Goal: Information Seeking & Learning: Compare options

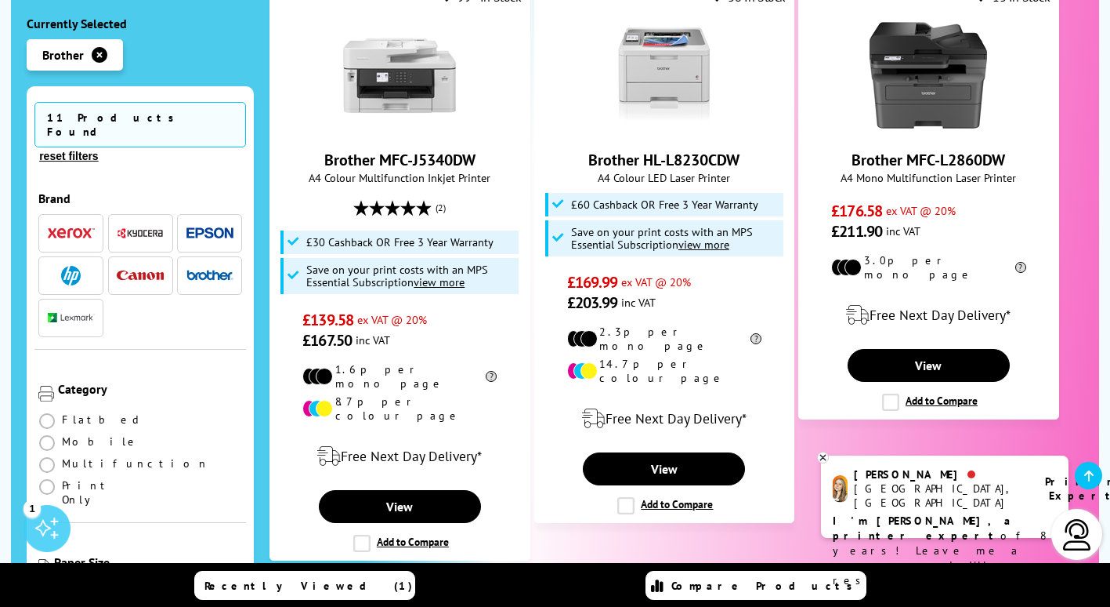
scroll to position [1652, 0]
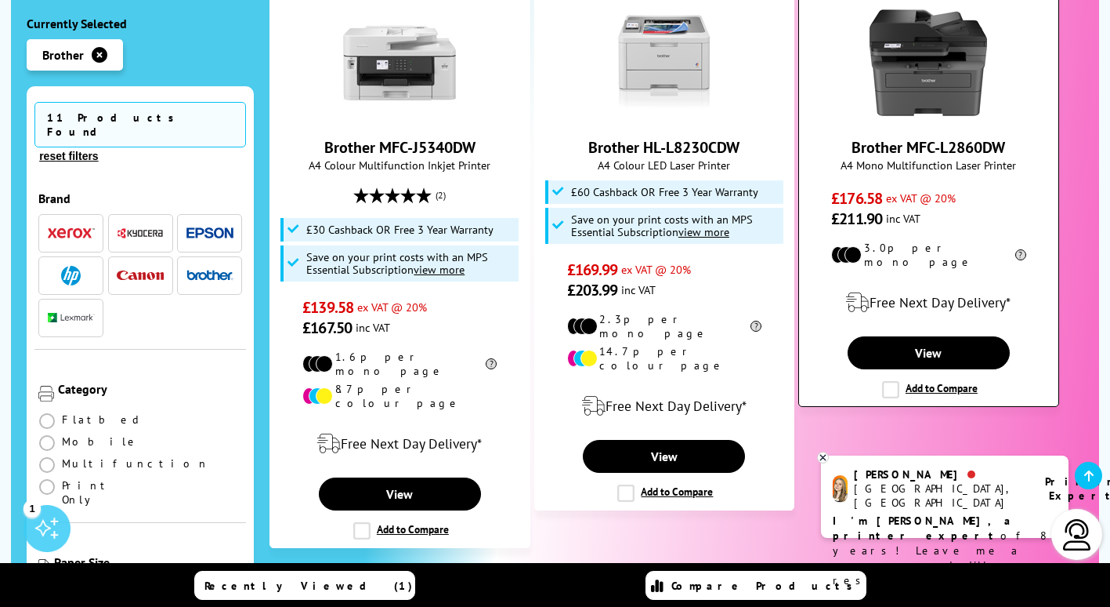
click at [941, 137] on link "Brother MFC-L2860DW" at bounding box center [929, 147] width 154 height 20
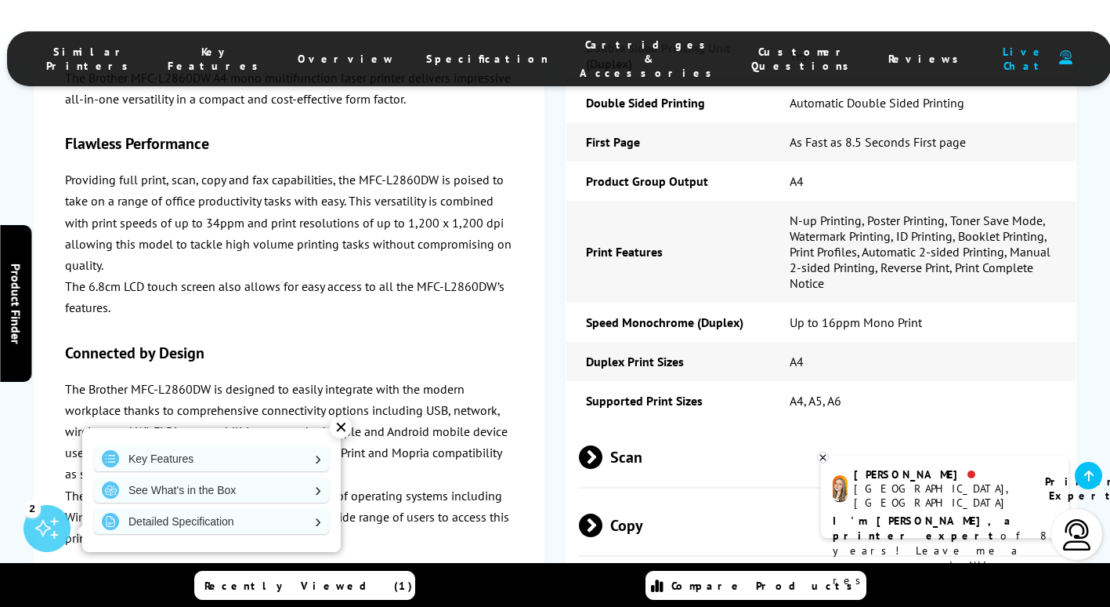
scroll to position [3131, 0]
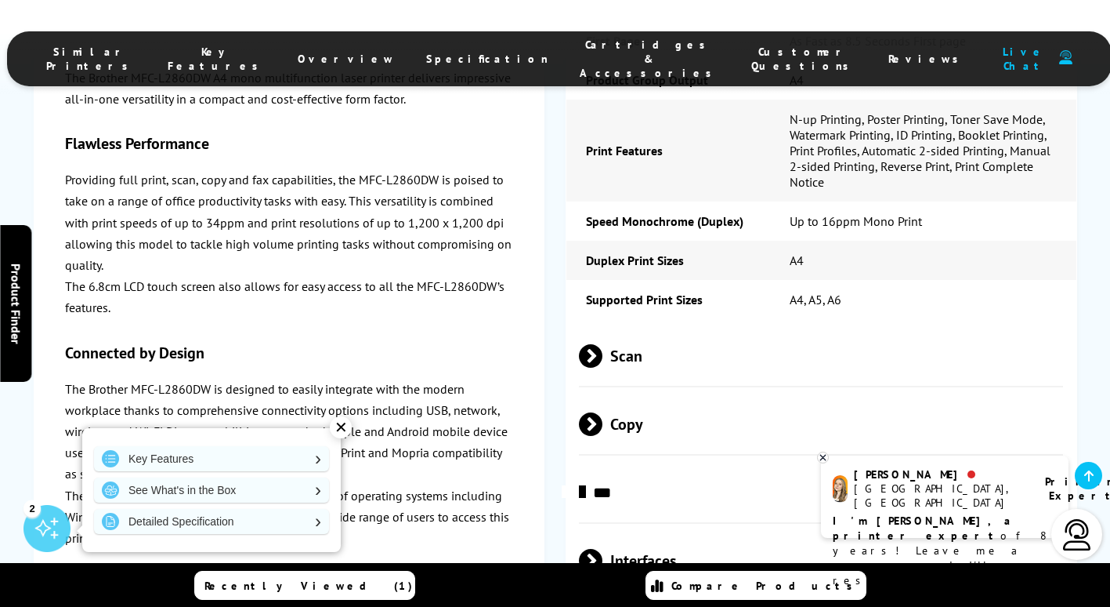
click at [603, 344] on span at bounding box center [603, 356] width 0 height 24
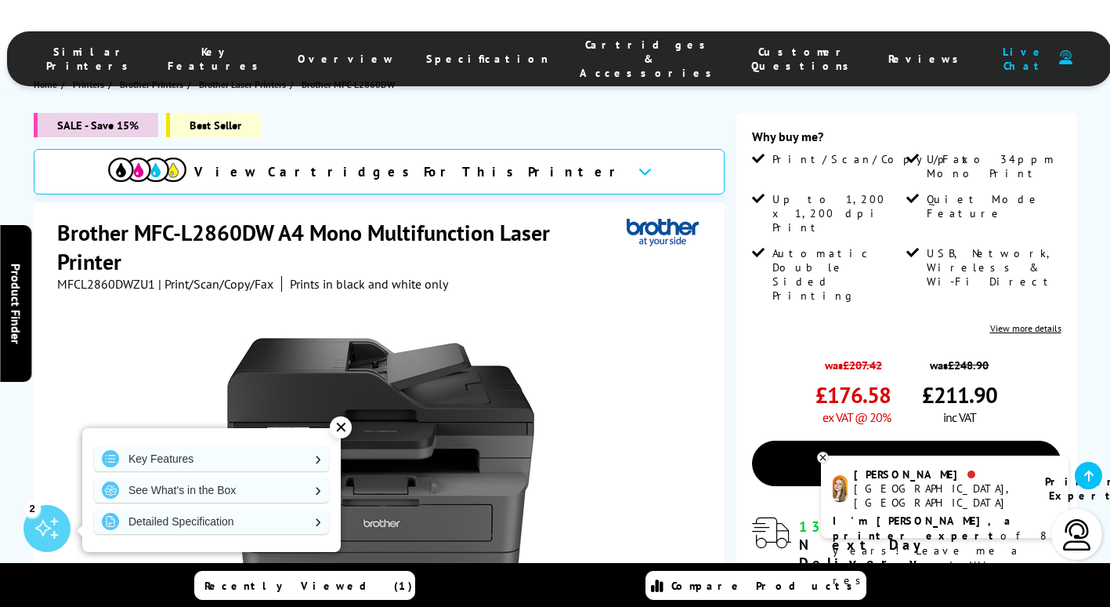
scroll to position [0, 0]
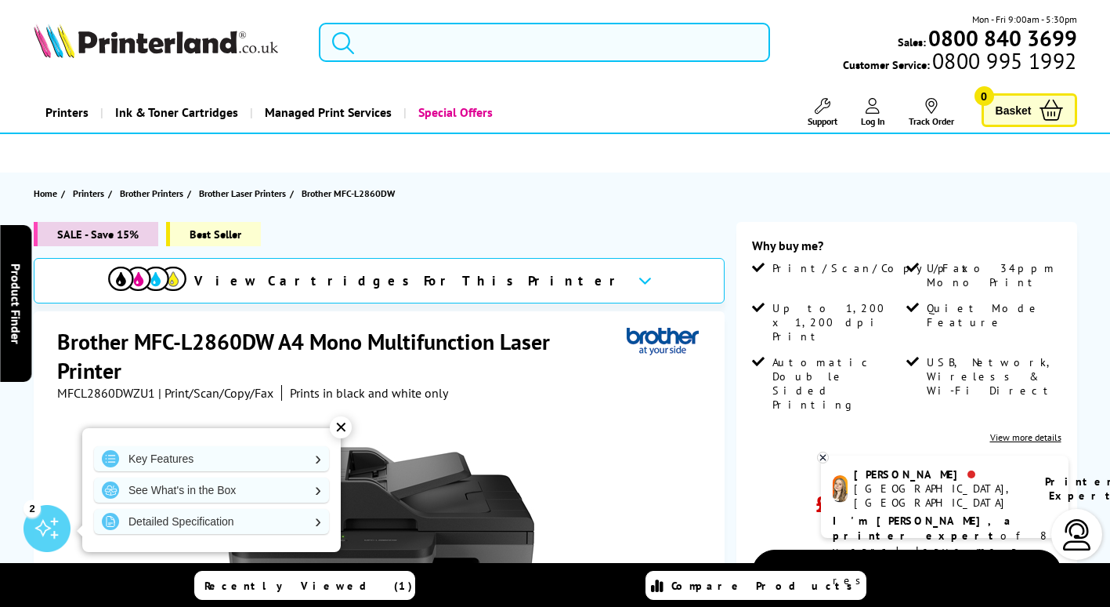
click at [542, 53] on input "search" at bounding box center [544, 42] width 451 height 39
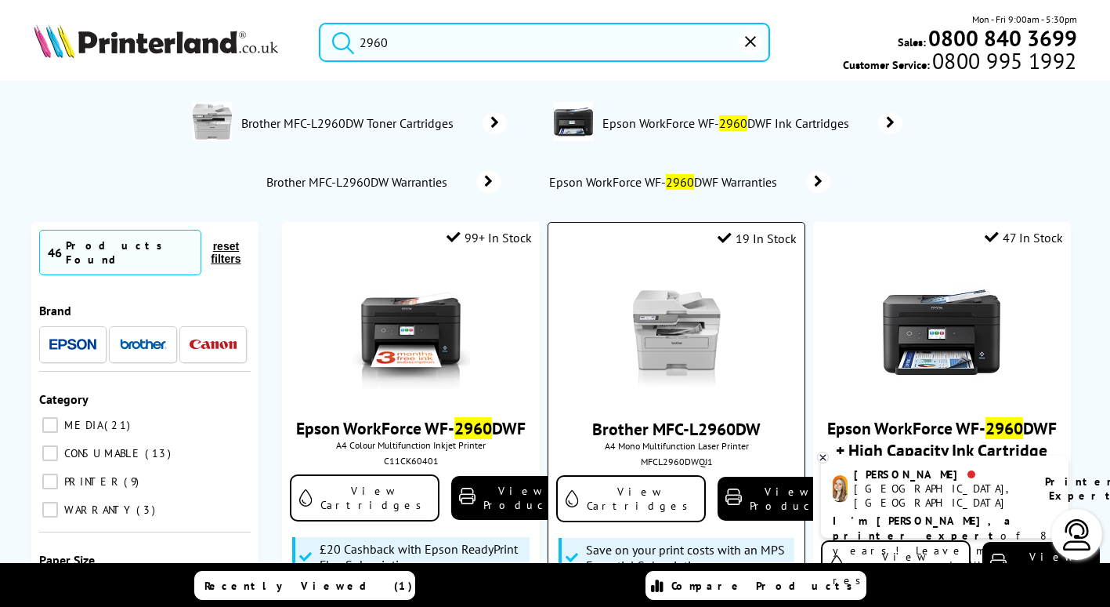
scroll to position [78, 0]
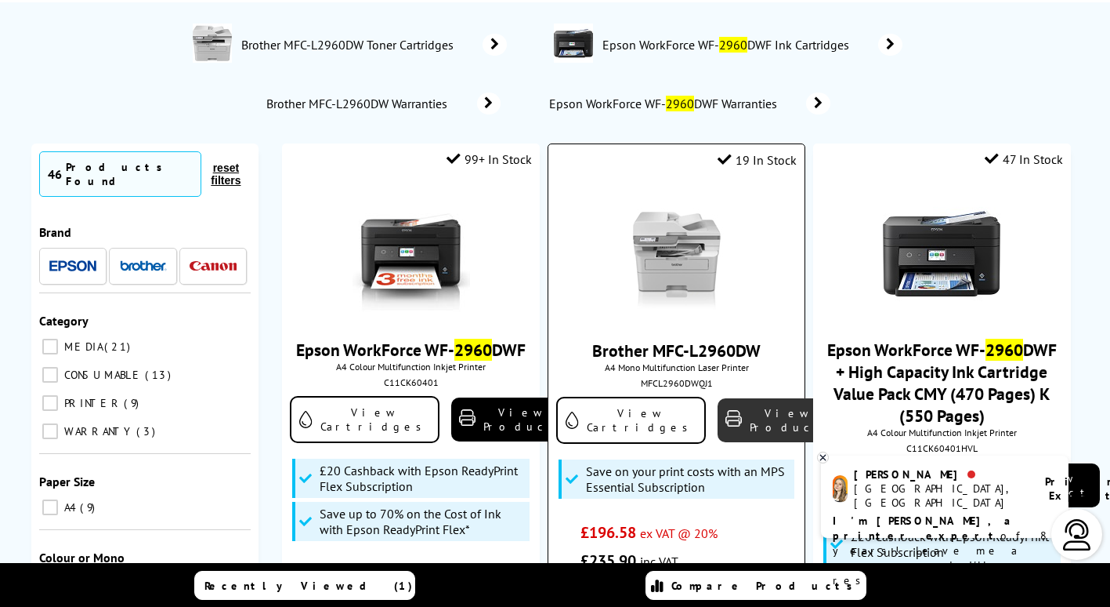
type input "2960"
click at [753, 423] on link "View Product" at bounding box center [777, 420] width 118 height 44
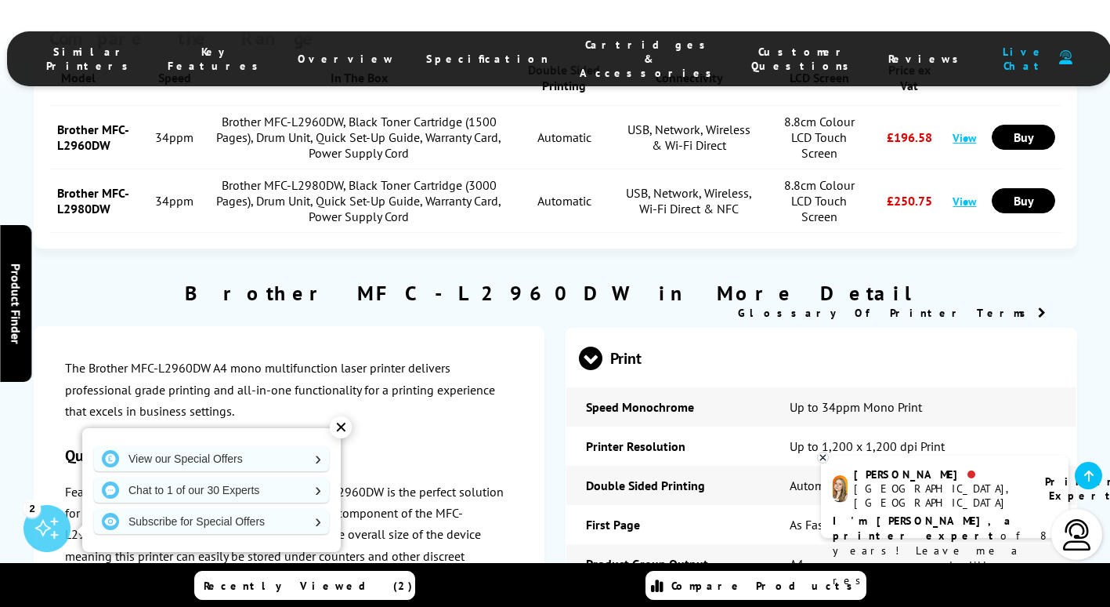
scroll to position [3122, 0]
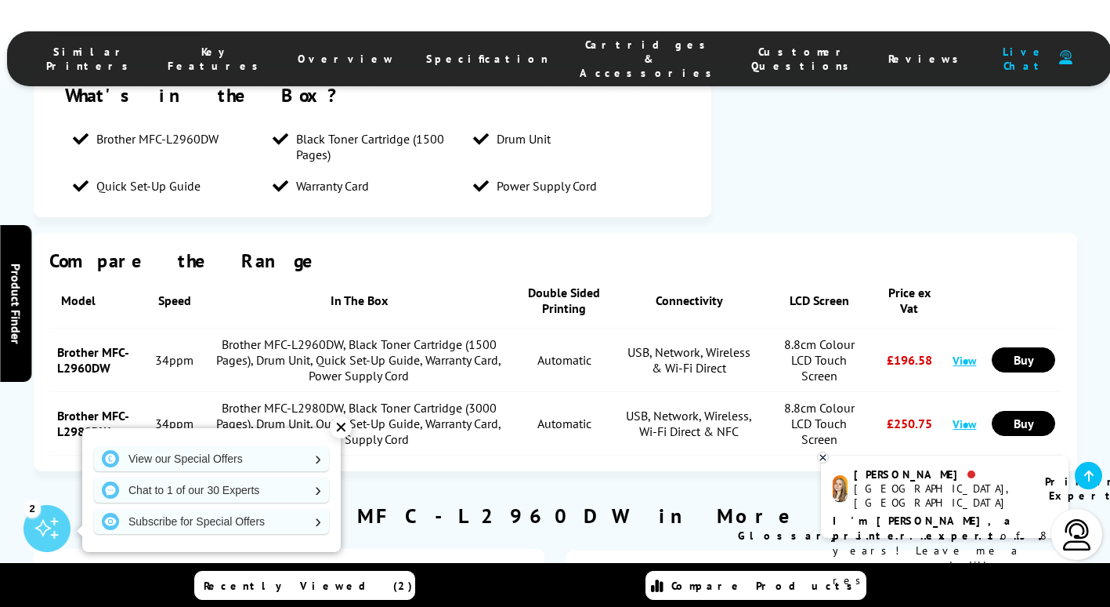
click at [100, 407] on link "Brother MFC-L2980DW" at bounding box center [93, 422] width 72 height 31
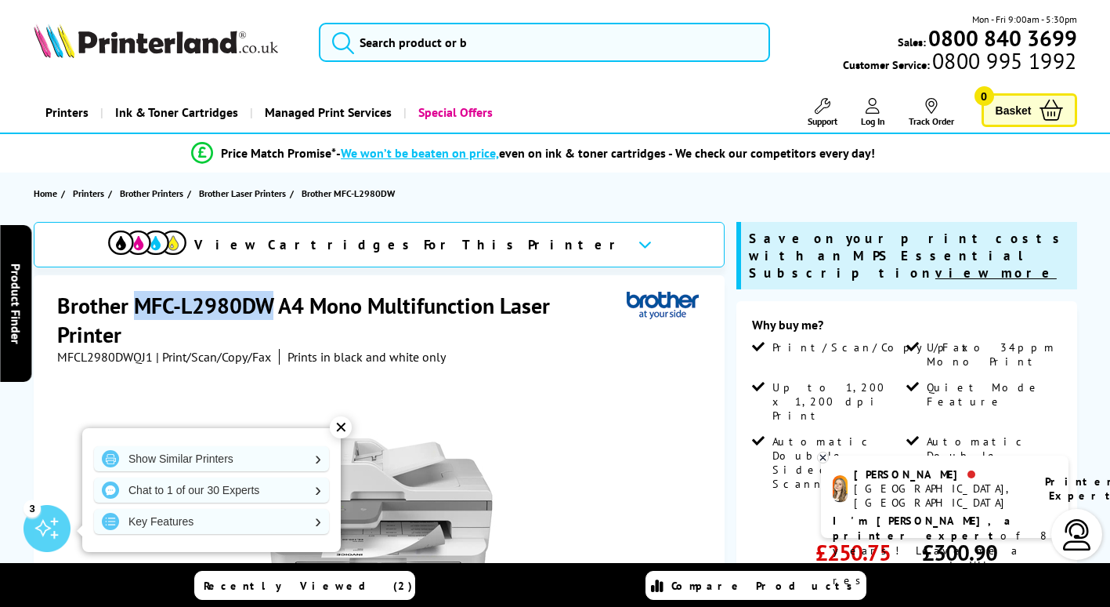
drag, startPoint x: 270, startPoint y: 310, endPoint x: 136, endPoint y: 306, distance: 134.9
click at [136, 306] on h1 "Brother MFC-L2980DW A4 Mono Multifunction Laser Printer" at bounding box center [342, 320] width 570 height 58
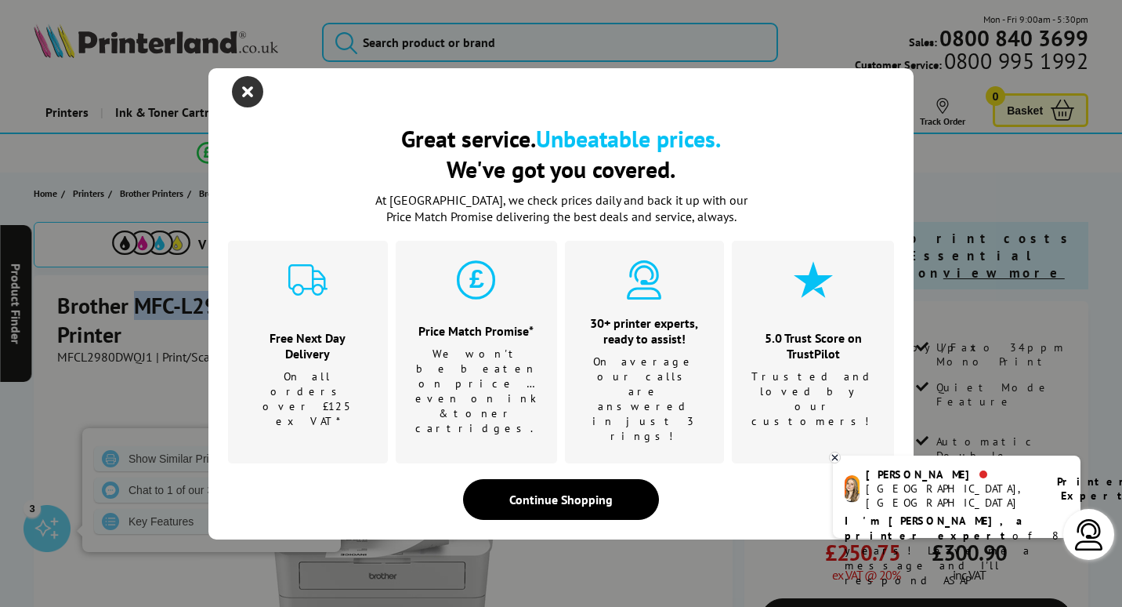
click at [249, 107] on icon "close modal" at bounding box center [247, 91] width 31 height 31
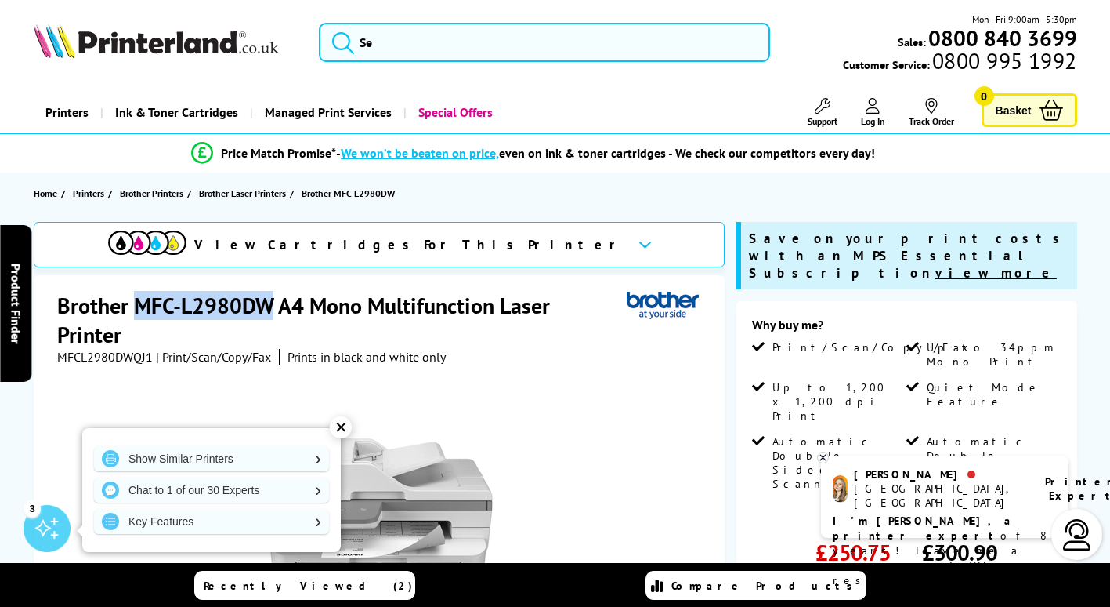
copy h1 "MFC-L2980DW"
click at [570, 368] on div at bounding box center [381, 541] width 648 height 354
